Goal: Navigation & Orientation: Understand site structure

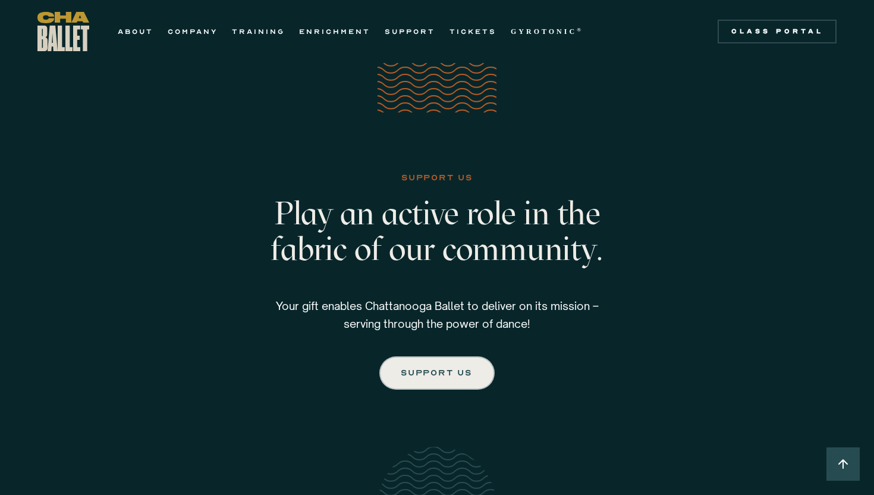
scroll to position [1764, 0]
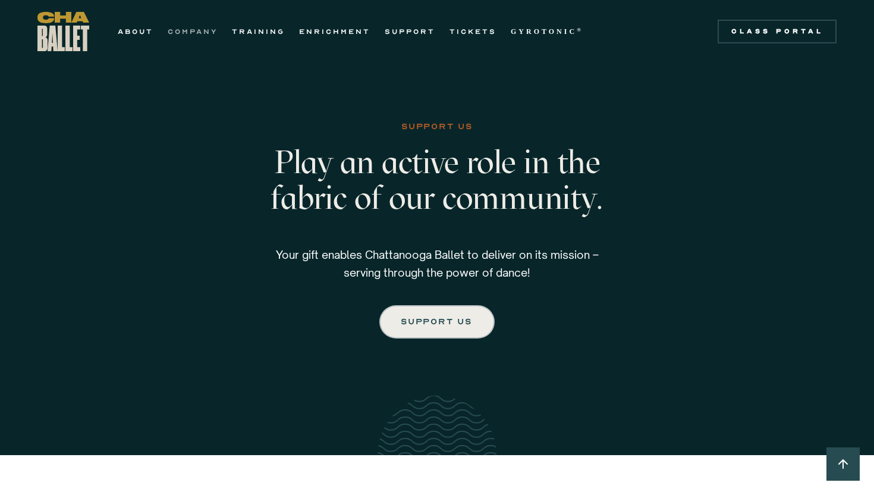
click at [200, 36] on link "COMPANY" at bounding box center [193, 31] width 50 height 14
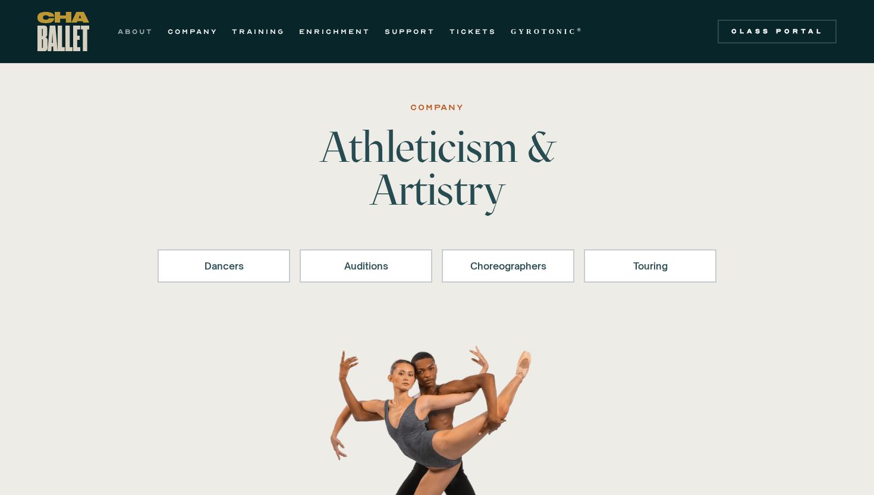
click at [128, 33] on link "ABOUT" at bounding box center [136, 31] width 36 height 14
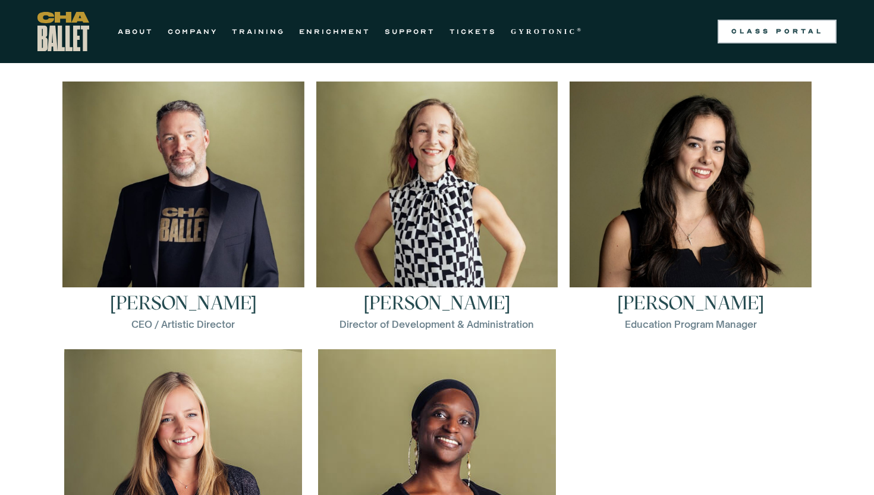
scroll to position [1655, 0]
